Goal: Task Accomplishment & Management: Complete application form

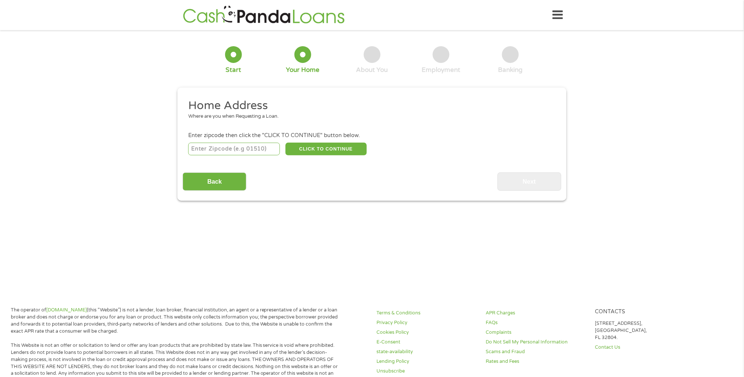
click at [224, 146] on input "number" at bounding box center [234, 149] width 92 height 13
type input "73099"
select select "[US_STATE]"
click at [325, 151] on button "CLICK TO CONTINUE" at bounding box center [325, 149] width 81 height 13
type input "73099"
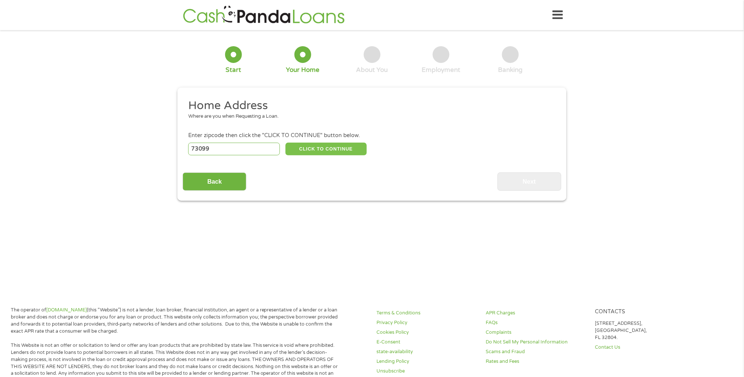
type input "Yukon"
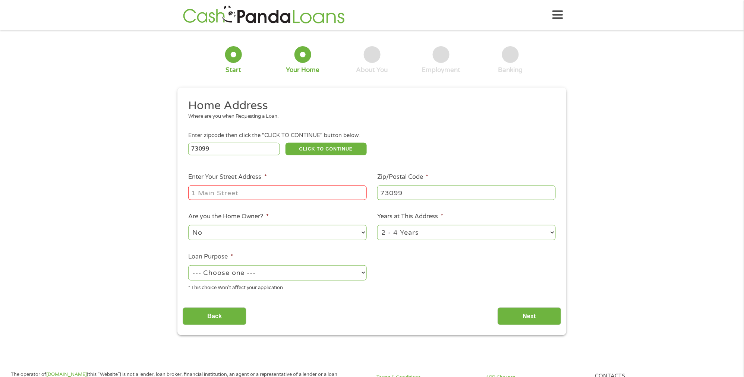
click at [264, 192] on input "Enter Your Street Address *" at bounding box center [277, 193] width 179 height 14
type input "[STREET_ADDRESS]"
click at [425, 230] on select "1 Year or less 1 - 2 Years 2 - 4 Years Over 4 Years" at bounding box center [466, 232] width 179 height 15
select select "12months"
click at [377, 225] on select "1 Year or less 1 - 2 Years 2 - 4 Years Over 4 Years" at bounding box center [466, 232] width 179 height 15
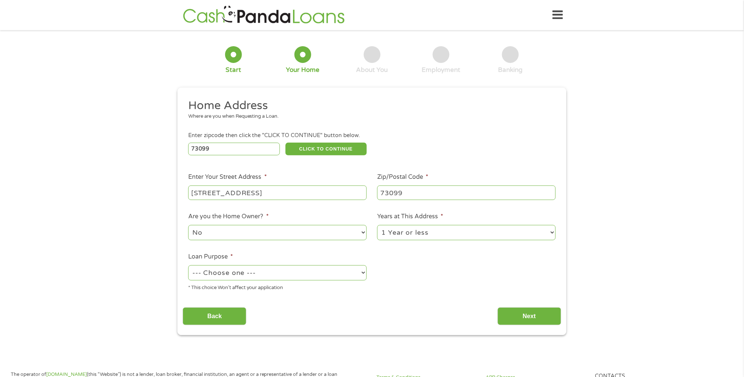
click at [269, 274] on select "--- Choose one --- Pay Bills Debt Consolidation Home Improvement Major Purchase…" at bounding box center [277, 272] width 179 height 15
select select "other"
click at [188, 265] on select "--- Choose one --- Pay Bills Debt Consolidation Home Improvement Major Purchase…" at bounding box center [277, 272] width 179 height 15
click at [221, 318] on input "Back" at bounding box center [215, 316] width 64 height 18
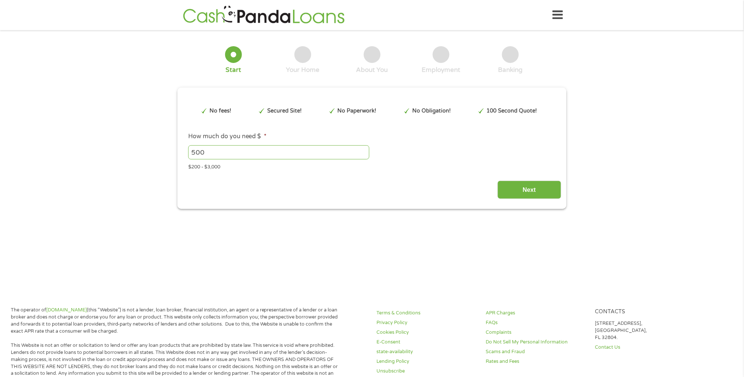
scroll to position [3, 3]
click at [520, 190] on input "Next" at bounding box center [530, 190] width 64 height 18
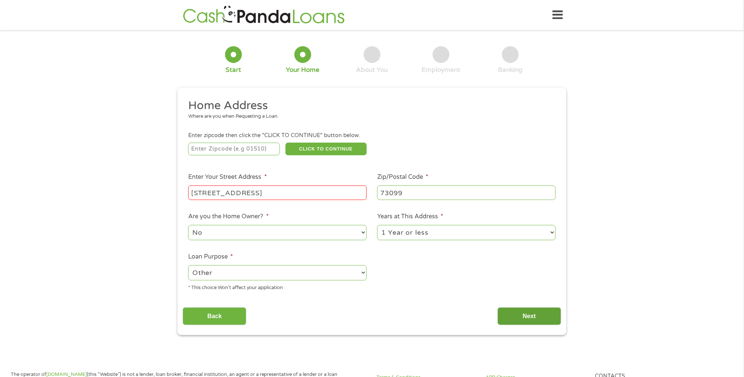
click at [524, 316] on input "Next" at bounding box center [530, 316] width 64 height 18
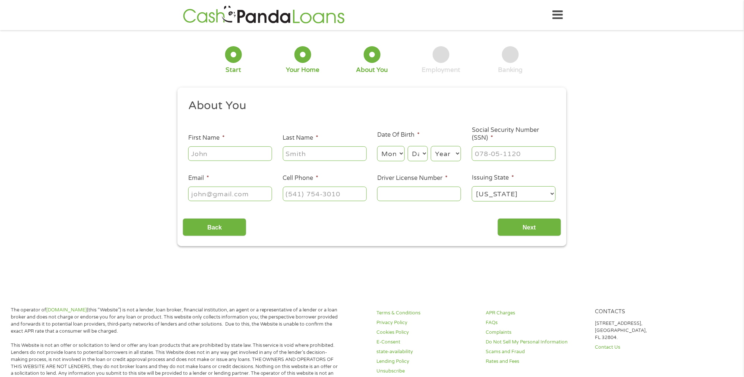
click at [199, 155] on input "First Name *" at bounding box center [230, 153] width 84 height 14
type input "[PERSON_NAME]"
type input "[EMAIL_ADDRESS][DOMAIN_NAME]"
type input "[PHONE_NUMBER]"
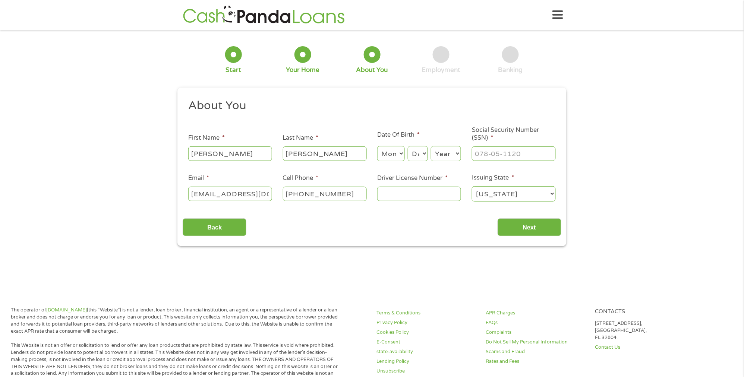
click at [395, 154] on select "Month 1 2 3 4 5 6 7 8 9 10 11 12" at bounding box center [390, 153] width 27 height 15
select select "6"
click at [377, 146] on select "Month 1 2 3 4 5 6 7 8 9 10 11 12" at bounding box center [390, 153] width 27 height 15
click at [419, 148] on select "Day 1 2 3 4 5 6 7 8 9 10 11 12 13 14 15 16 17 18 19 20 21 22 23 24 25 26 27 28 …" at bounding box center [418, 153] width 20 height 15
select select "21"
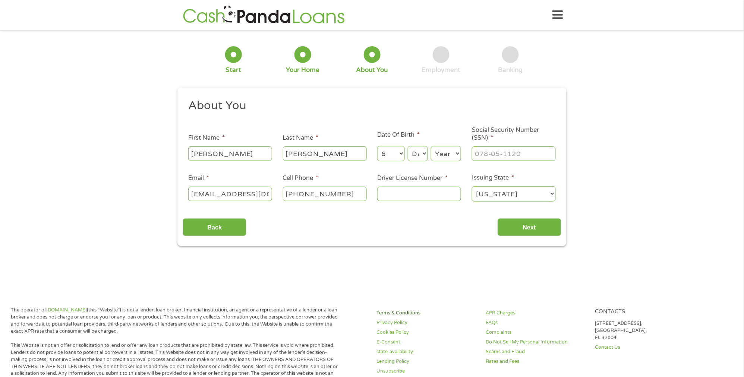
click at [408, 146] on select "Day 1 2 3 4 5 6 7 8 9 10 11 12 13 14 15 16 17 18 19 20 21 22 23 24 25 26 27 28 …" at bounding box center [418, 153] width 20 height 15
click at [455, 154] on select "Year [DATE] 2006 2005 2004 2003 2002 2001 2000 1999 1998 1997 1996 1995 1994 19…" at bounding box center [446, 153] width 30 height 15
select select "1961"
click at [431, 146] on select "Year [DATE] 2006 2005 2004 2003 2002 2001 2000 1999 1998 1997 1996 1995 1994 19…" at bounding box center [446, 153] width 30 height 15
click at [425, 195] on input "Driver License Number *" at bounding box center [419, 194] width 84 height 14
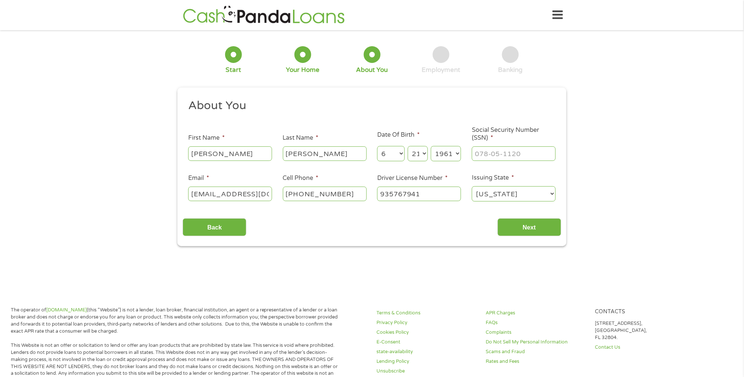
type input "935767941"
click at [527, 196] on select "[US_STATE] [US_STATE] [US_STATE] [US_STATE] [US_STATE] [US_STATE] [US_STATE] [U…" at bounding box center [514, 193] width 84 height 15
select select "[US_STATE]"
click at [472, 187] on select "[US_STATE] [US_STATE] [US_STATE] [US_STATE] [US_STATE] [US_STATE] [US_STATE] [U…" at bounding box center [514, 193] width 84 height 15
click at [504, 151] on input "___-__-____" at bounding box center [514, 153] width 84 height 14
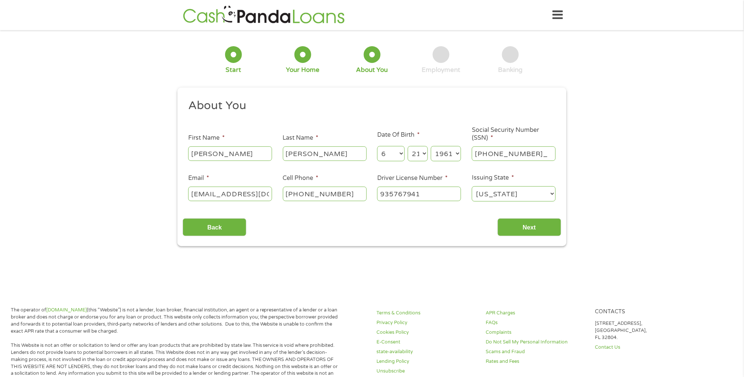
type input "408-23-6332"
click at [536, 230] on input "Next" at bounding box center [530, 227] width 64 height 18
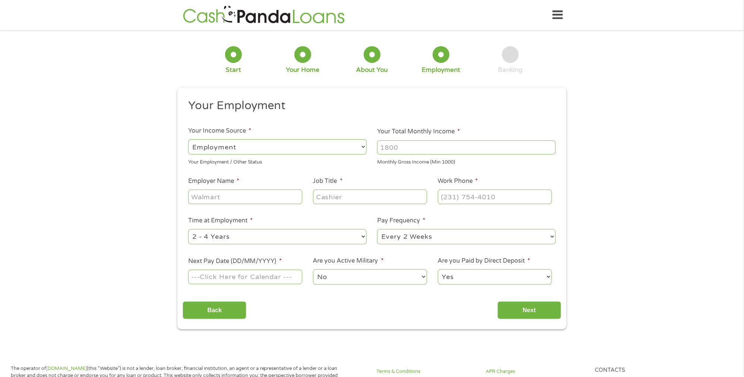
click at [393, 149] on input "Your Total Monthly Income *" at bounding box center [466, 148] width 179 height 14
type input "3100"
click at [263, 195] on input "Employer Name *" at bounding box center [245, 197] width 114 height 14
type input "[US_STATE][GEOGRAPHIC_DATA]"
click at [321, 192] on input "Job Title *" at bounding box center [370, 197] width 114 height 14
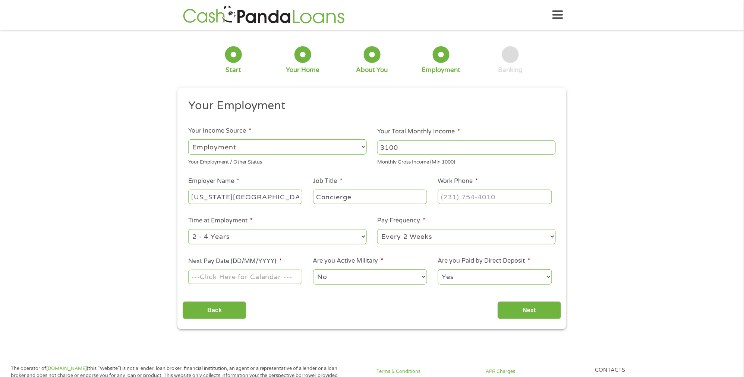
type input "Concierge"
click at [468, 196] on input "(___) ___-____" at bounding box center [495, 197] width 114 height 14
type input "[PHONE_NUMBER]"
click at [231, 235] on select "--- Choose one --- 1 Year or less 1 - 2 Years 2 - 4 Years Over 4 Years" at bounding box center [277, 236] width 179 height 15
select select "12months"
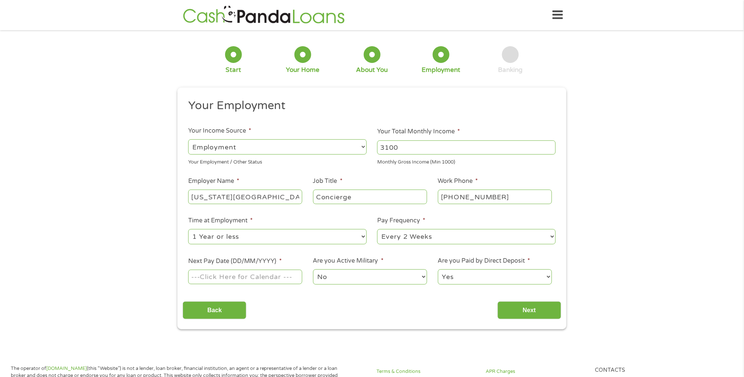
click at [188, 229] on select "--- Choose one --- 1 Year or less 1 - 2 Years 2 - 4 Years Over 4 Years" at bounding box center [277, 236] width 179 height 15
click at [290, 276] on input "Next Pay Date (DD/MM/YYYY) *" at bounding box center [245, 277] width 114 height 14
type input "[DATE]"
click at [532, 312] on input "Next" at bounding box center [530, 311] width 64 height 18
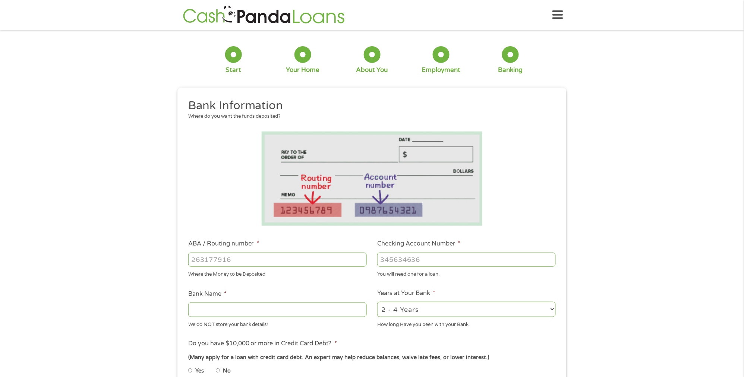
click at [232, 259] on input "ABA / Routing number *" at bounding box center [277, 260] width 179 height 14
type input "303085638"
type input "WEOKIE CREDIT UNION"
type input "303085638"
click at [405, 259] on input "Checking Account Number *" at bounding box center [466, 260] width 179 height 14
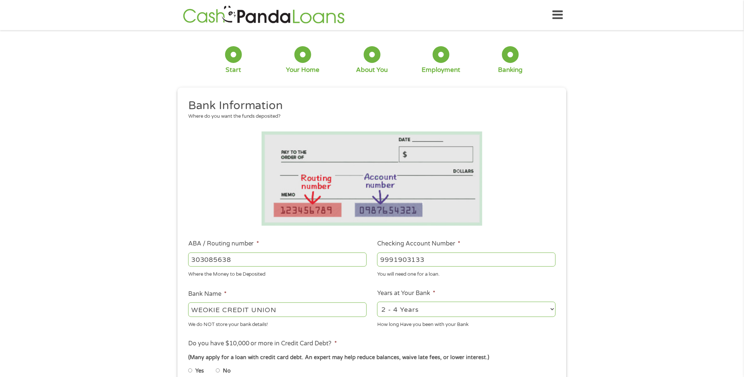
type input "9991903133"
click at [431, 312] on select "2 - 4 Years 6 - 12 Months 1 - 2 Years Over 4 Years" at bounding box center [466, 309] width 179 height 15
select select "12months"
click at [377, 302] on select "2 - 4 Years 6 - 12 Months 1 - 2 Years Over 4 Years" at bounding box center [466, 309] width 179 height 15
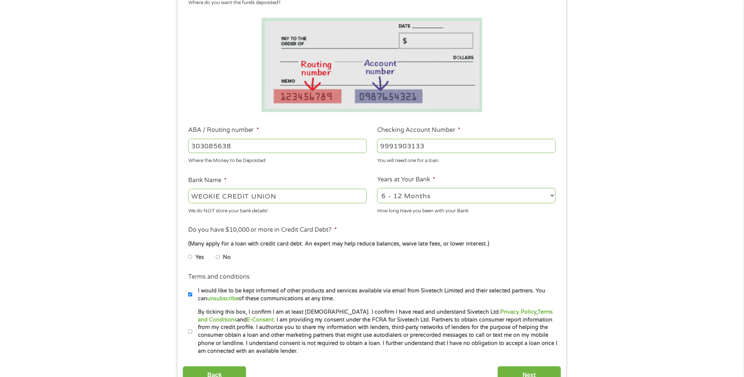
scroll to position [117, 0]
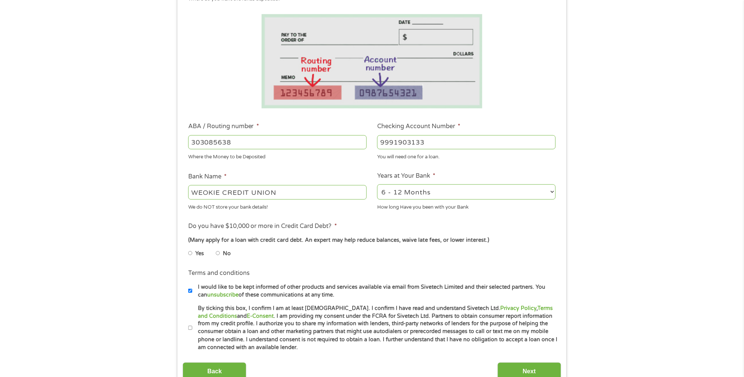
click at [217, 252] on input "No" at bounding box center [218, 253] width 4 height 12
radio input "true"
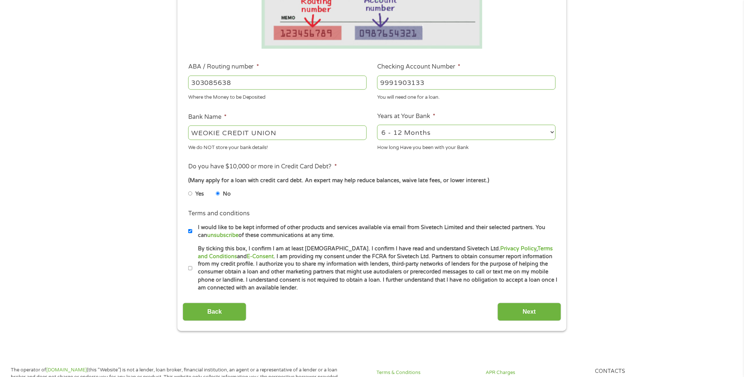
scroll to position [196, 0]
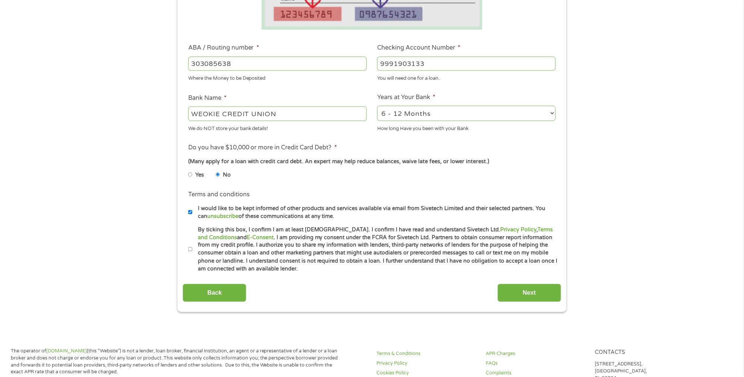
click at [190, 249] on input "By ticking this box, I confirm I am at least [DEMOGRAPHIC_DATA]. I confirm I ha…" at bounding box center [190, 250] width 4 height 12
checkbox input "true"
click at [536, 294] on input "Next" at bounding box center [530, 293] width 64 height 18
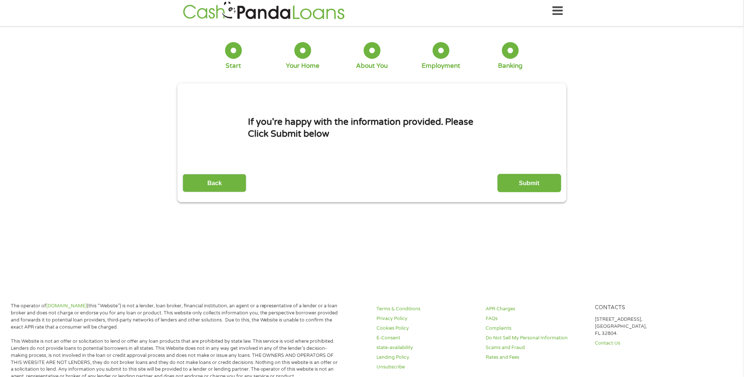
scroll to position [0, 0]
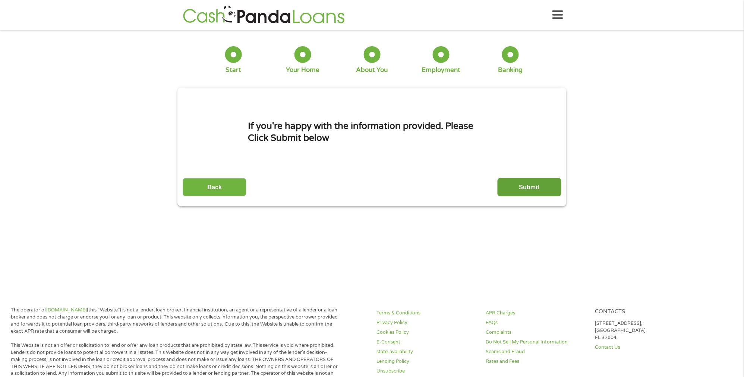
click at [526, 187] on input "Submit" at bounding box center [530, 187] width 64 height 18
